Goal: Task Accomplishment & Management: Use online tool/utility

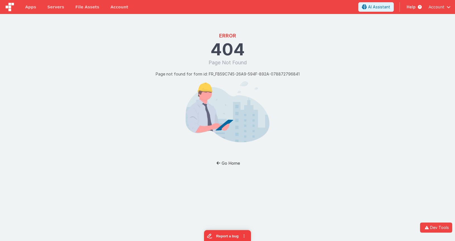
click at [231, 163] on button "Go Home" at bounding box center [228, 163] width 33 height 10
